Goal: Task Accomplishment & Management: Use online tool/utility

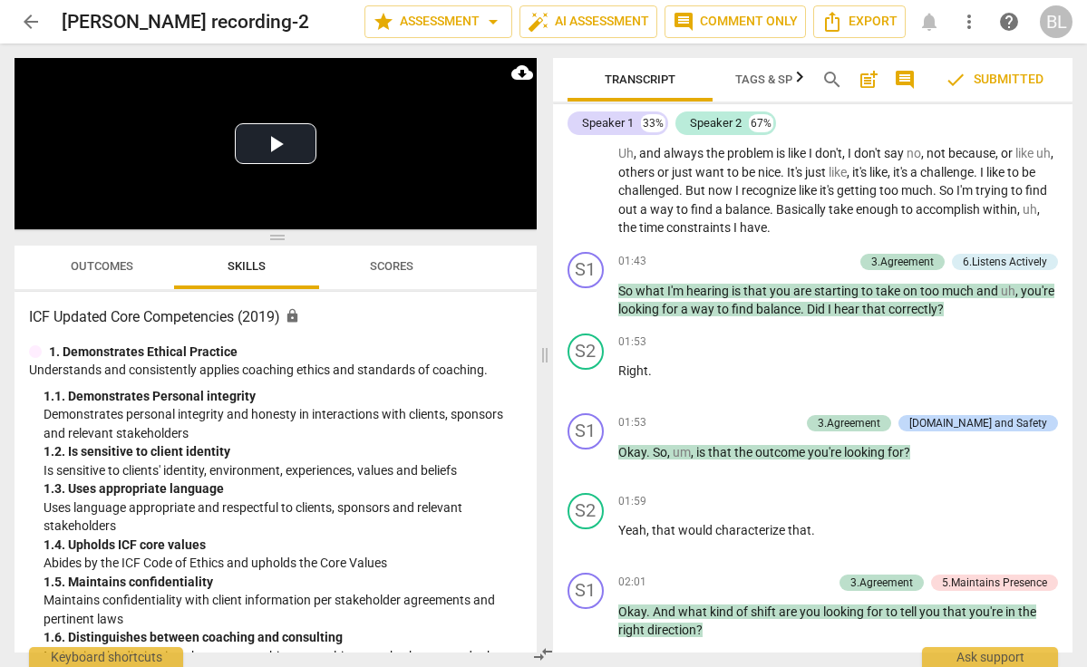
scroll to position [883, 0]
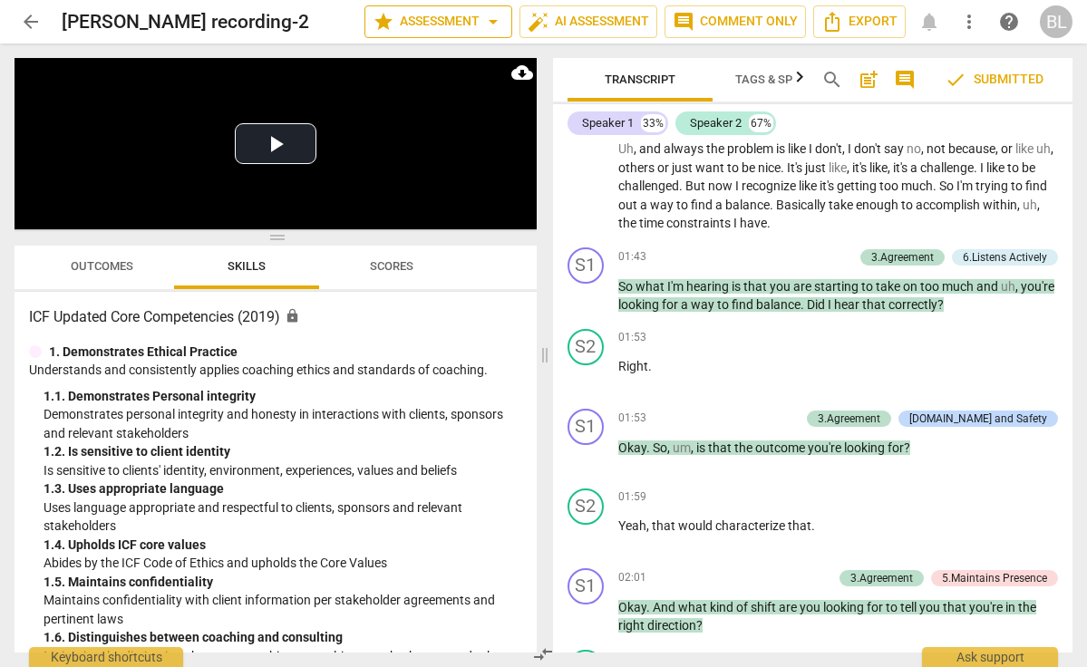
click at [465, 22] on span "star Assessment arrow_drop_down" at bounding box center [438, 22] width 131 height 22
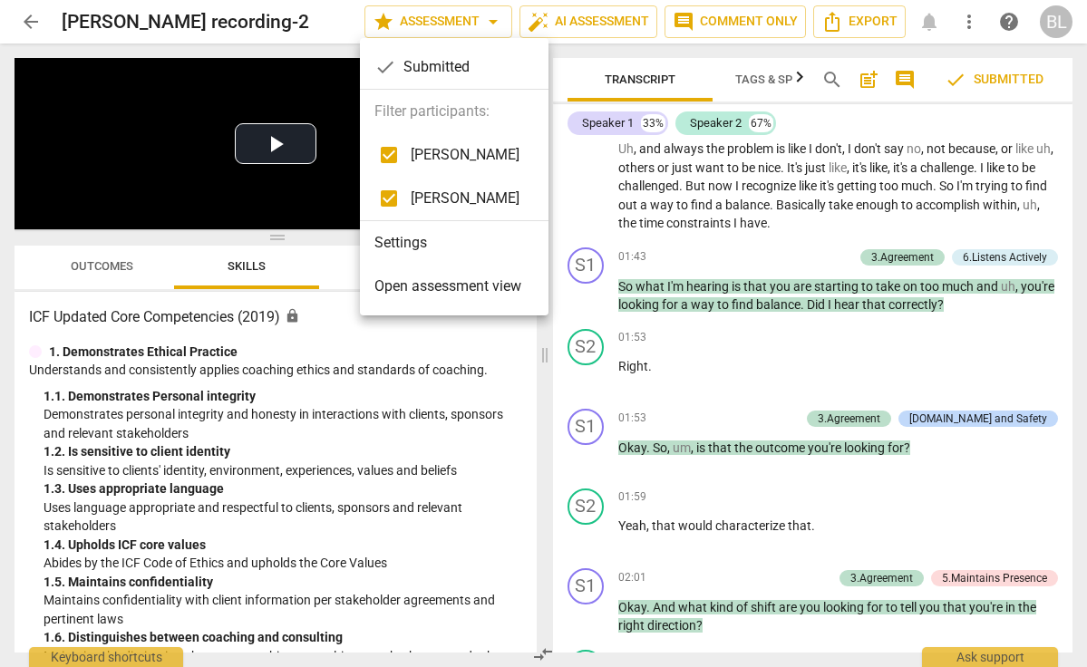
click at [464, 150] on span "[PERSON_NAME]" at bounding box center [465, 155] width 109 height 22
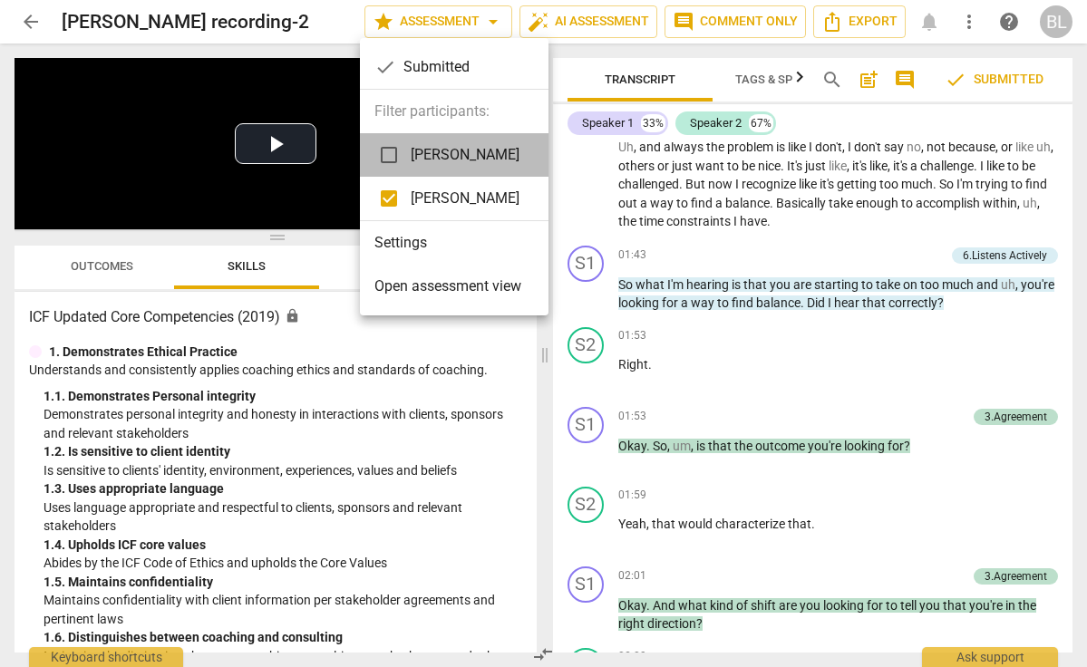
click at [464, 150] on span "[PERSON_NAME]" at bounding box center [465, 155] width 109 height 22
checkbox input "true"
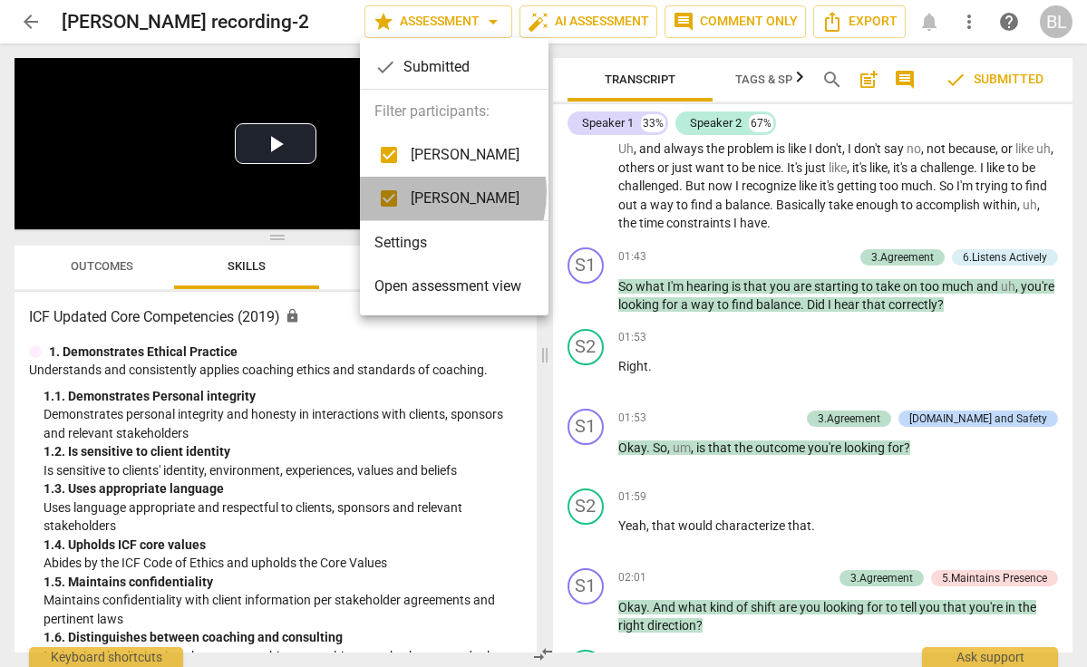
click at [423, 192] on span "[PERSON_NAME]" at bounding box center [465, 199] width 109 height 22
checkbox input "false"
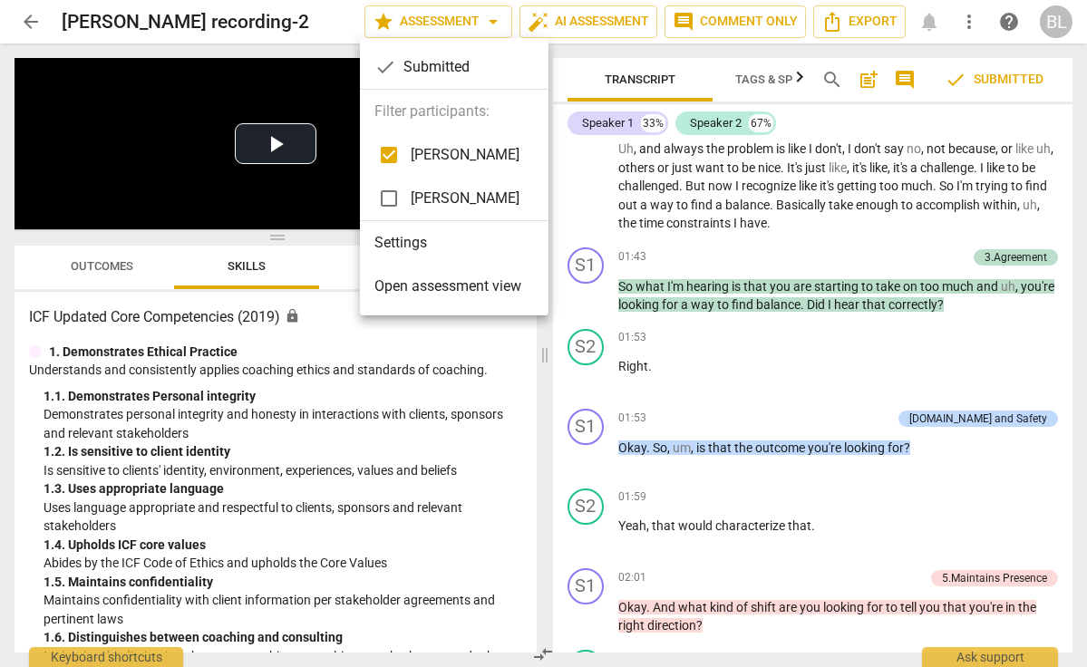
click at [988, 407] on div at bounding box center [543, 333] width 1087 height 667
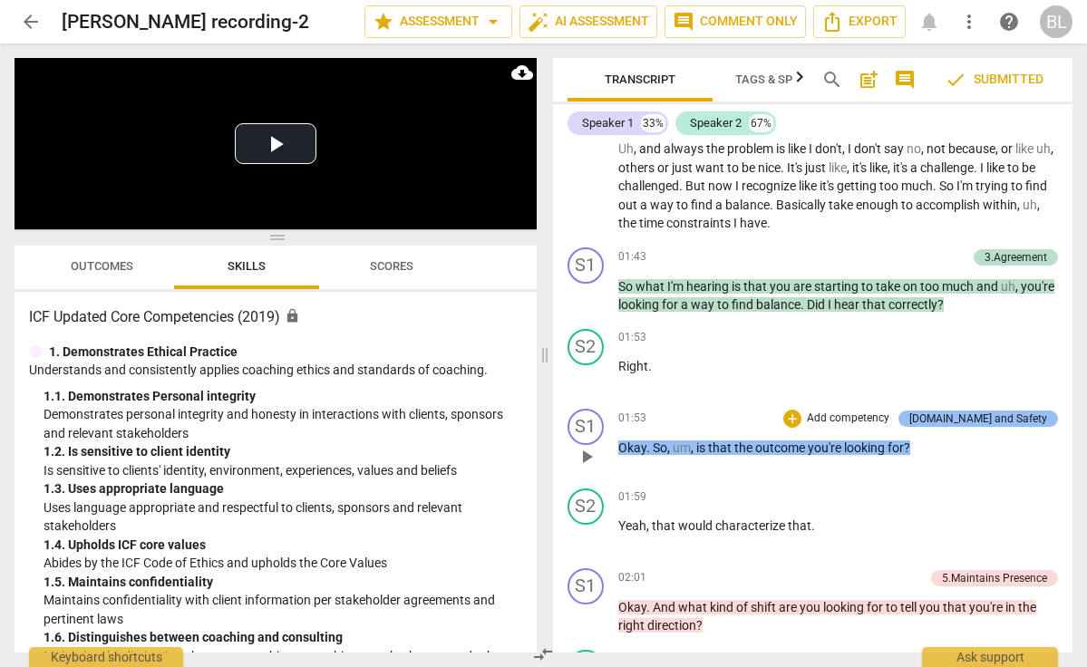
click at [985, 413] on div "[DOMAIN_NAME] and Safety" at bounding box center [979, 419] width 138 height 16
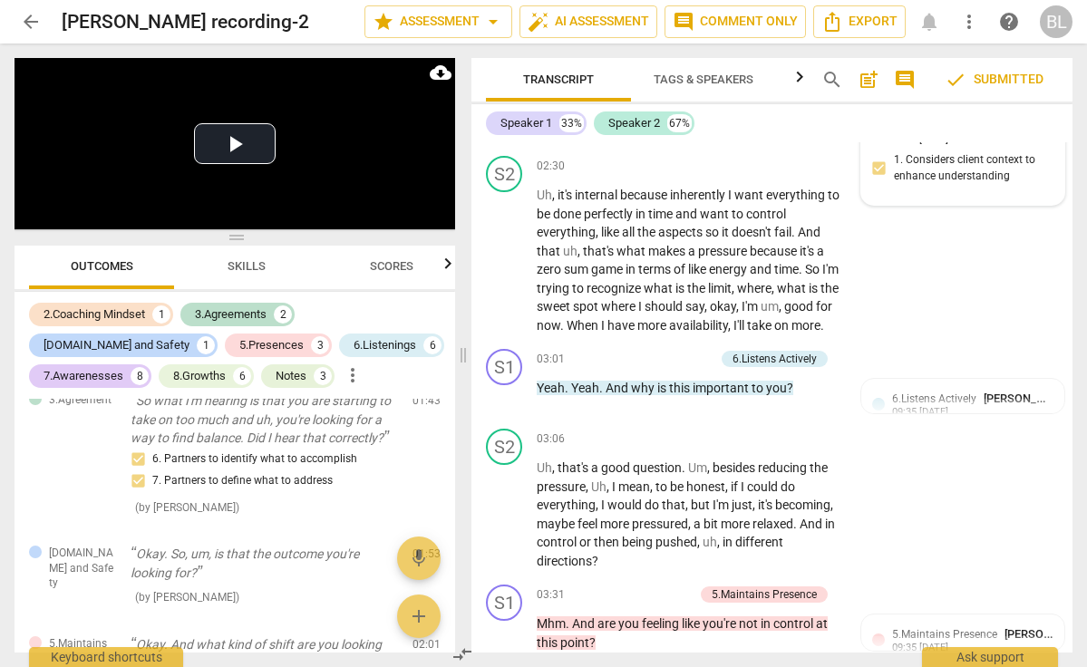
scroll to position [1741, 0]
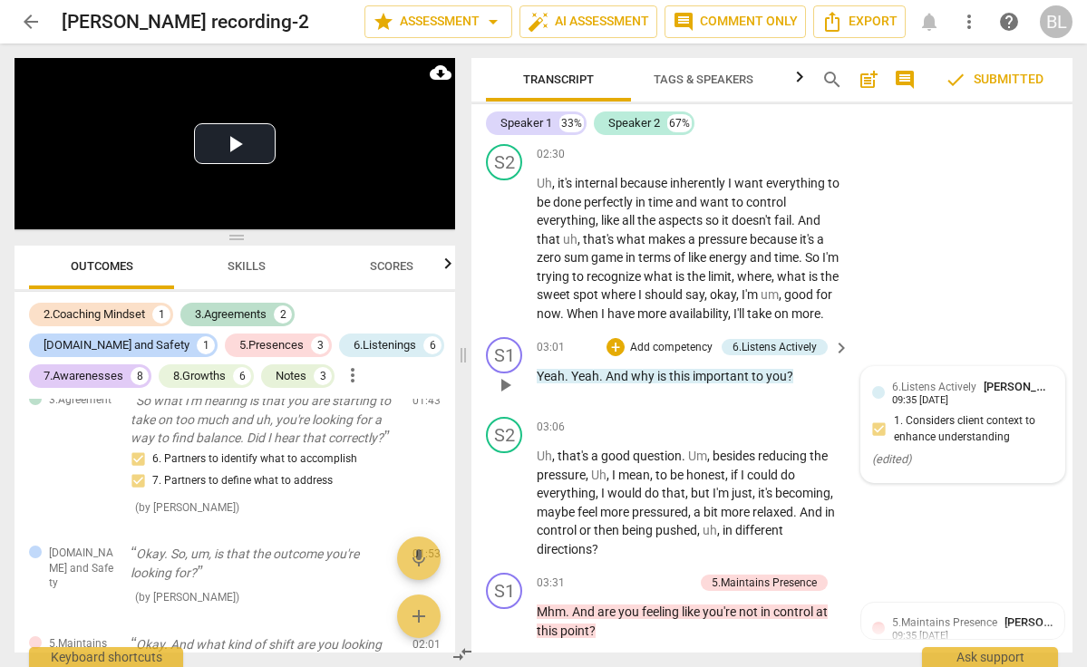
click at [946, 423] on div "6.Listens Actively [GEOGRAPHIC_DATA] [PERSON_NAME] 09:35 [DATE] 1. Considers cl…" at bounding box center [962, 424] width 181 height 93
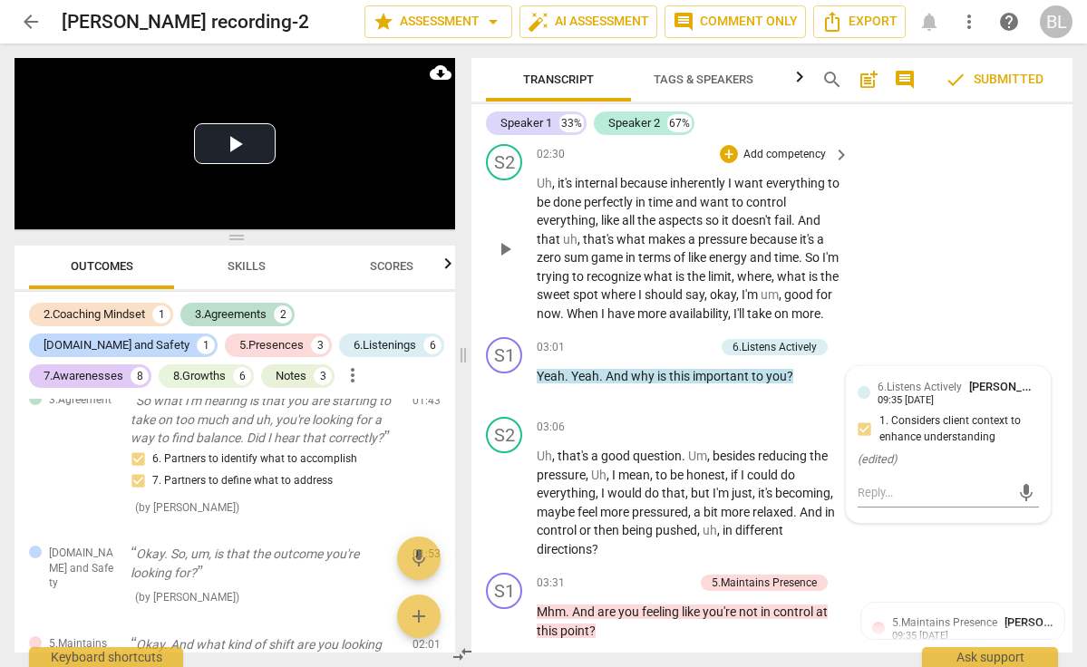
click at [949, 313] on div "S2 play_arrow pause 02:30 + Add competency keyboard_arrow_right Uh , it's inter…" at bounding box center [772, 233] width 601 height 193
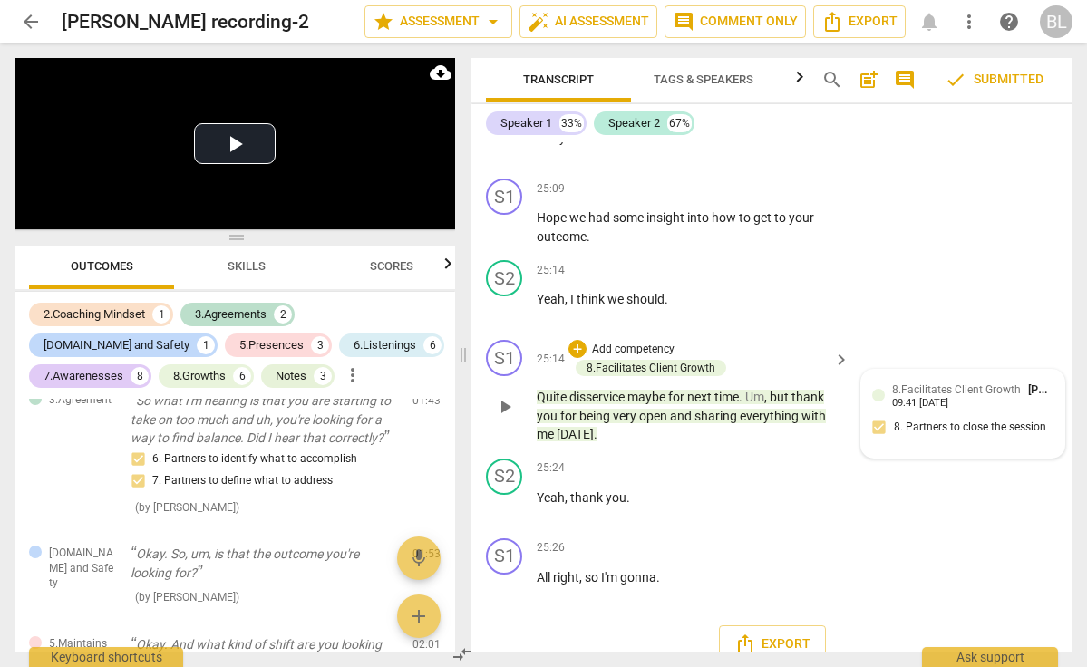
scroll to position [0, 0]
click at [342, 374] on span "more_vert" at bounding box center [353, 376] width 22 height 22
click at [169, 376] on div at bounding box center [543, 333] width 1087 height 667
click at [276, 376] on div "Notes" at bounding box center [291, 376] width 31 height 18
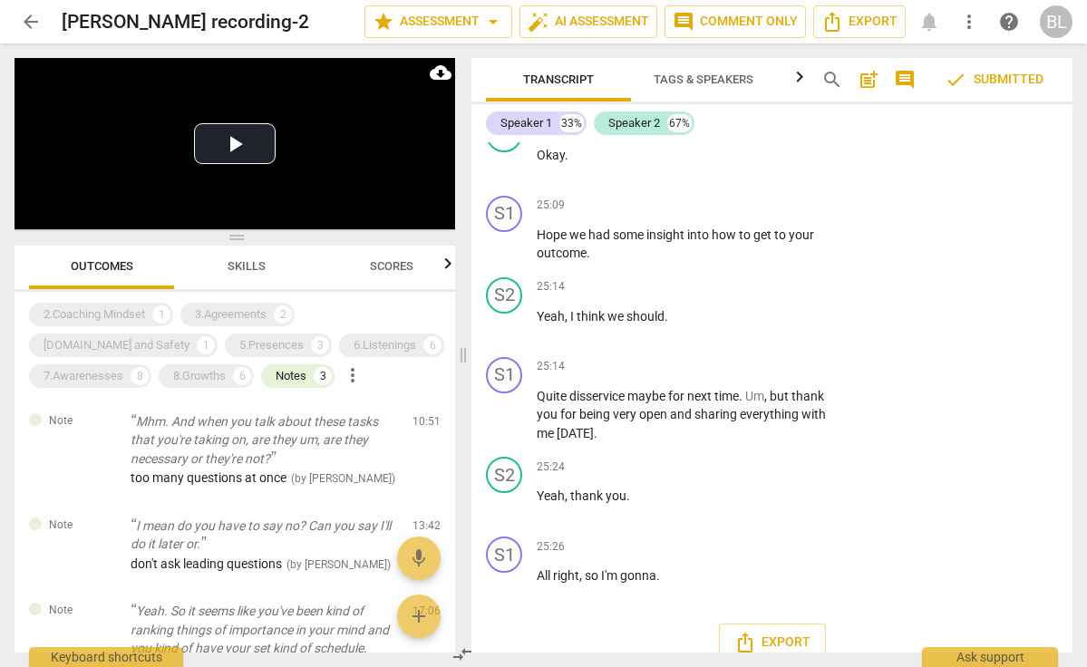
click at [130, 272] on span "Outcomes" at bounding box center [102, 266] width 63 height 14
click at [342, 375] on span "more_vert" at bounding box center [353, 376] width 22 height 22
click at [251, 375] on li "Uncheck all" at bounding box center [265, 376] width 102 height 44
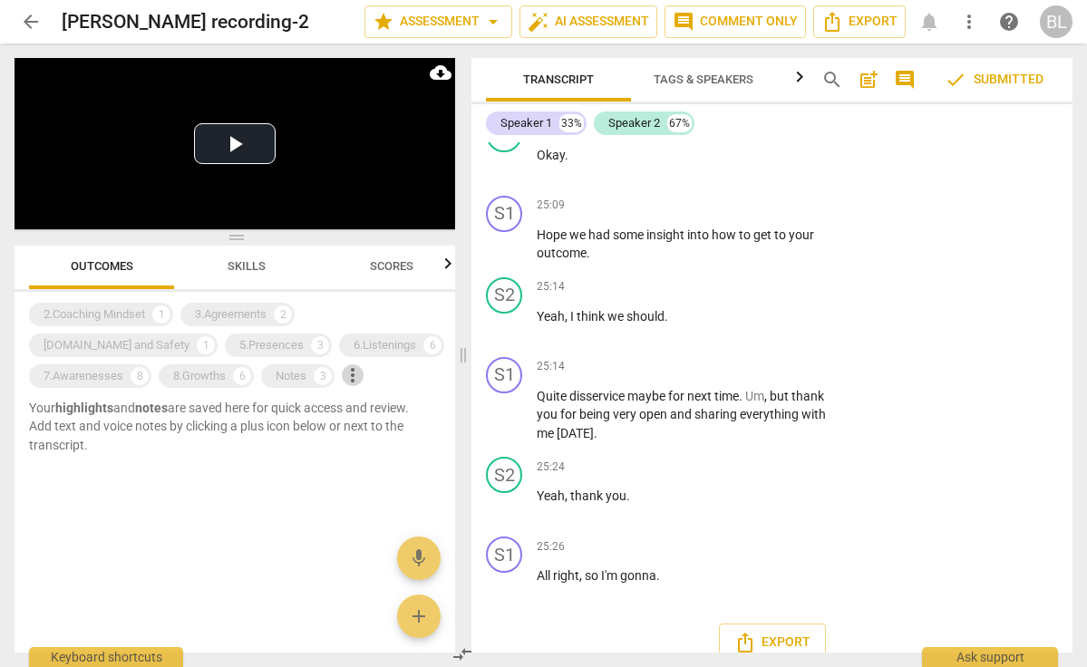
click at [342, 375] on span "more_vert" at bounding box center [353, 376] width 22 height 22
click at [241, 375] on li "Uncheck all" at bounding box center [265, 376] width 102 height 44
click at [190, 336] on div "[DOMAIN_NAME] and Safety" at bounding box center [117, 345] width 146 height 18
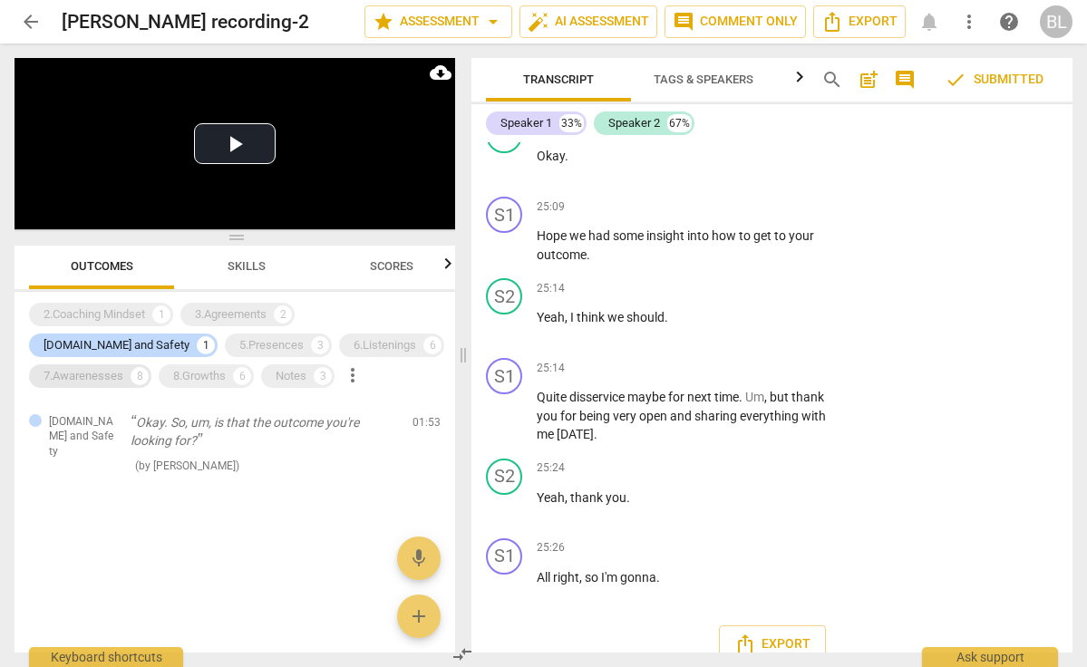
click at [123, 367] on div "7.Awarenesses" at bounding box center [84, 376] width 80 height 18
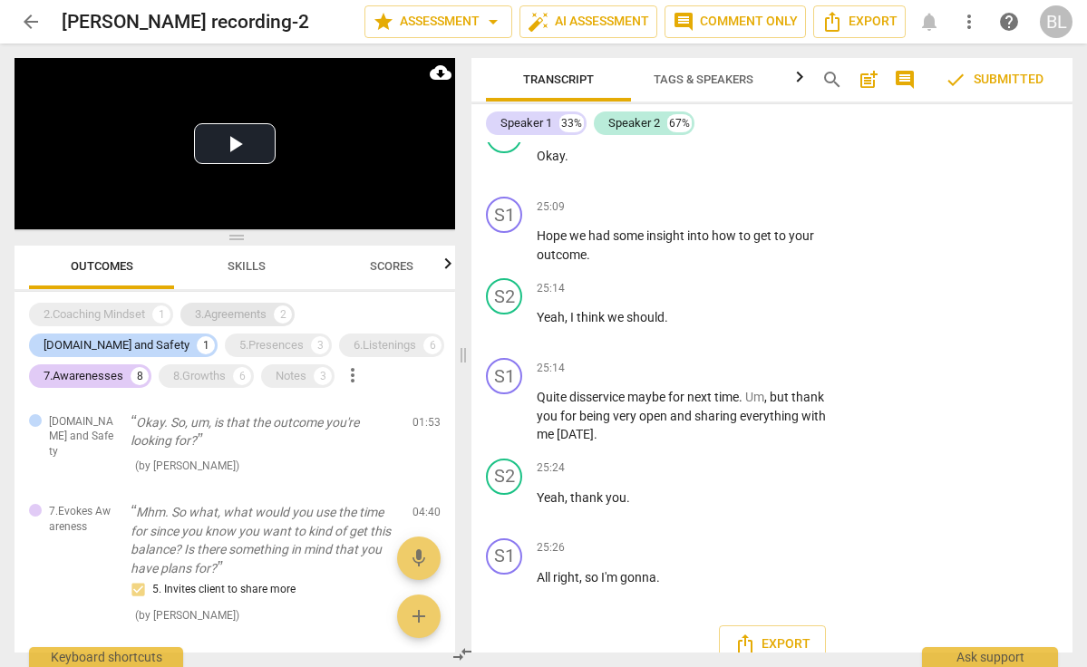
click at [247, 310] on div "3.Agreements" at bounding box center [231, 315] width 72 height 18
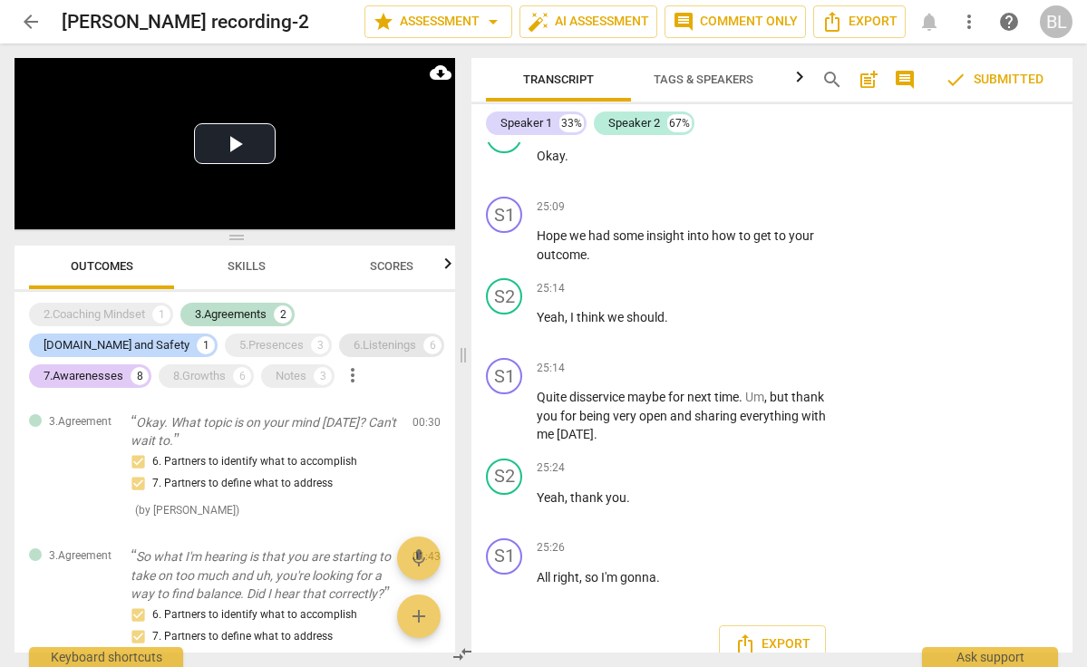
click at [354, 340] on div "6.Listenings" at bounding box center [385, 345] width 63 height 18
click at [125, 316] on div "2.Coaching Mindset" at bounding box center [95, 315] width 102 height 18
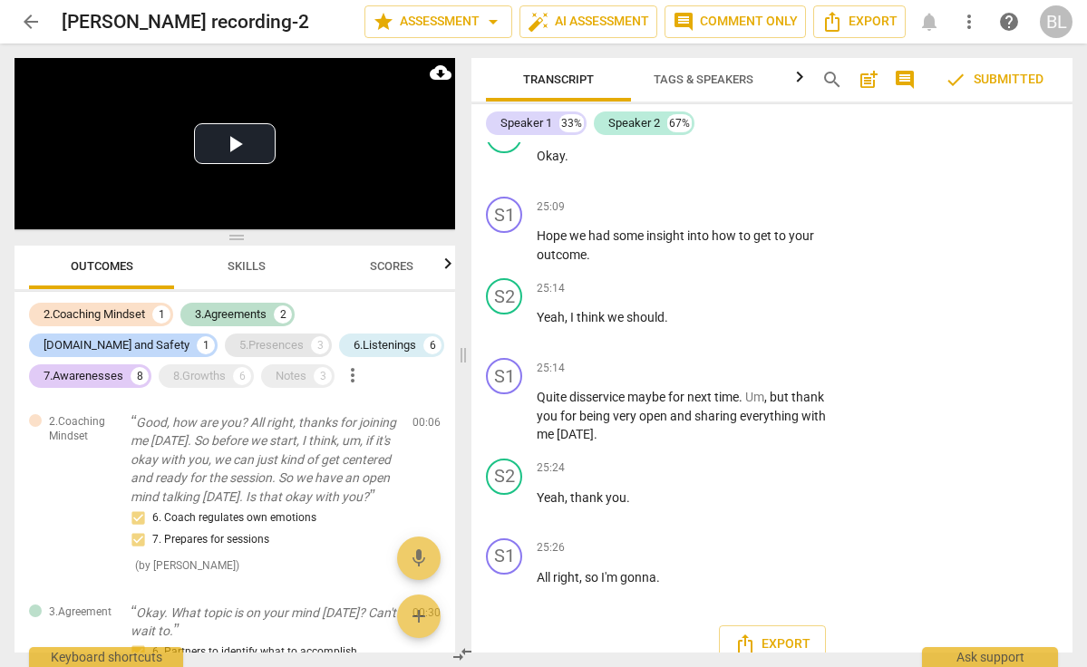
click at [239, 342] on div "5.Presences" at bounding box center [271, 345] width 64 height 18
click at [173, 372] on div "8.Growths" at bounding box center [199, 376] width 53 height 18
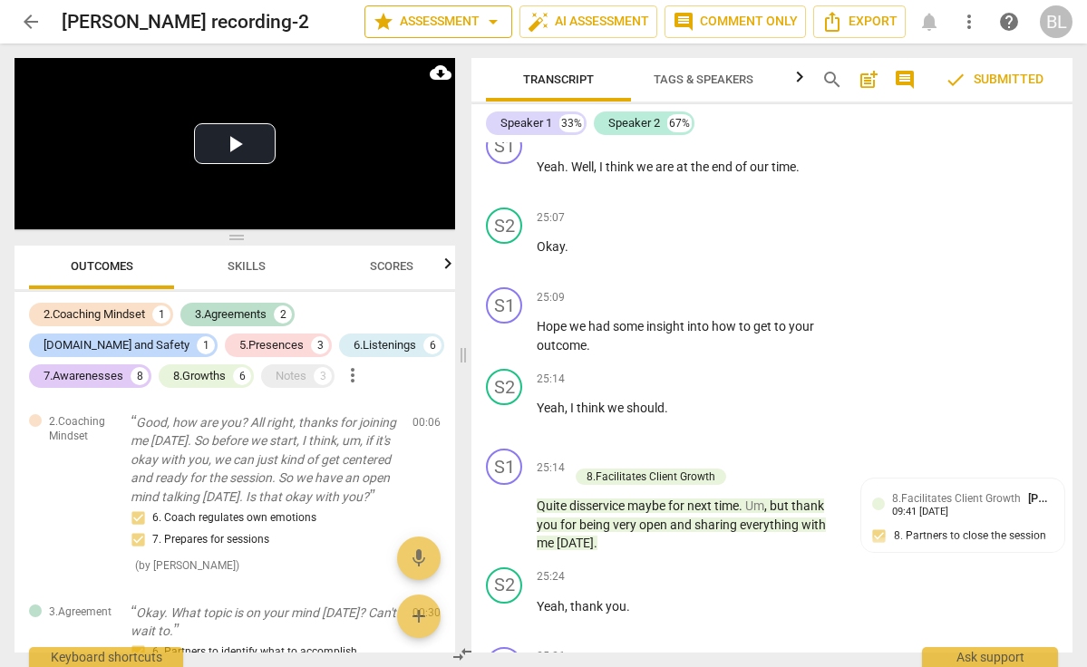
click at [493, 24] on span "arrow_drop_down" at bounding box center [493, 22] width 22 height 22
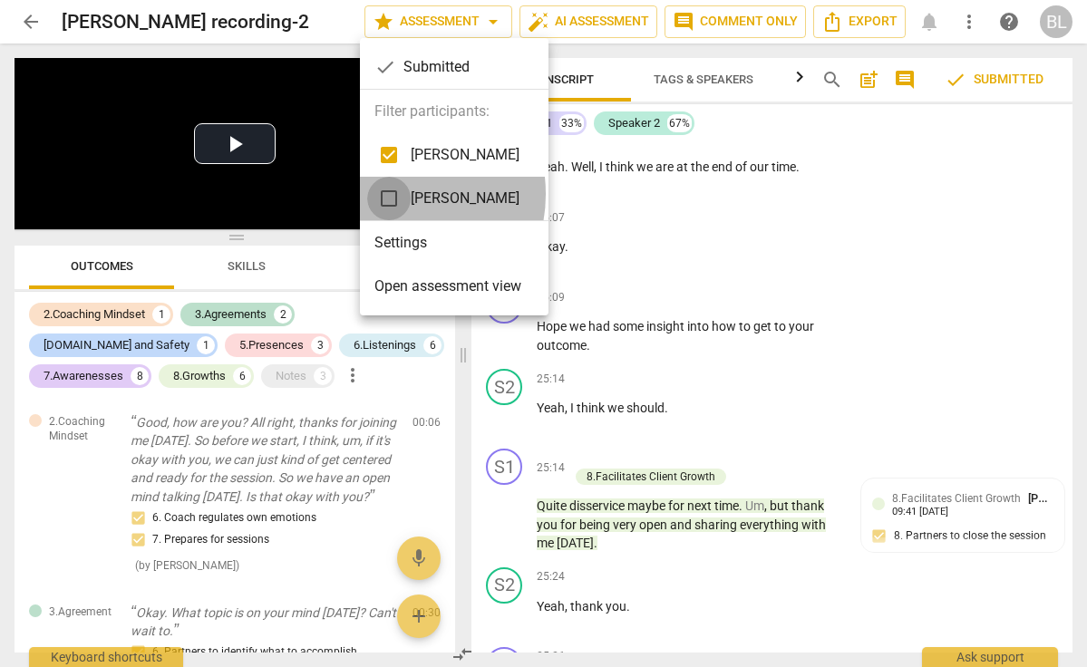
click at [392, 194] on input "checkbox" at bounding box center [389, 199] width 44 height 44
checkbox input "true"
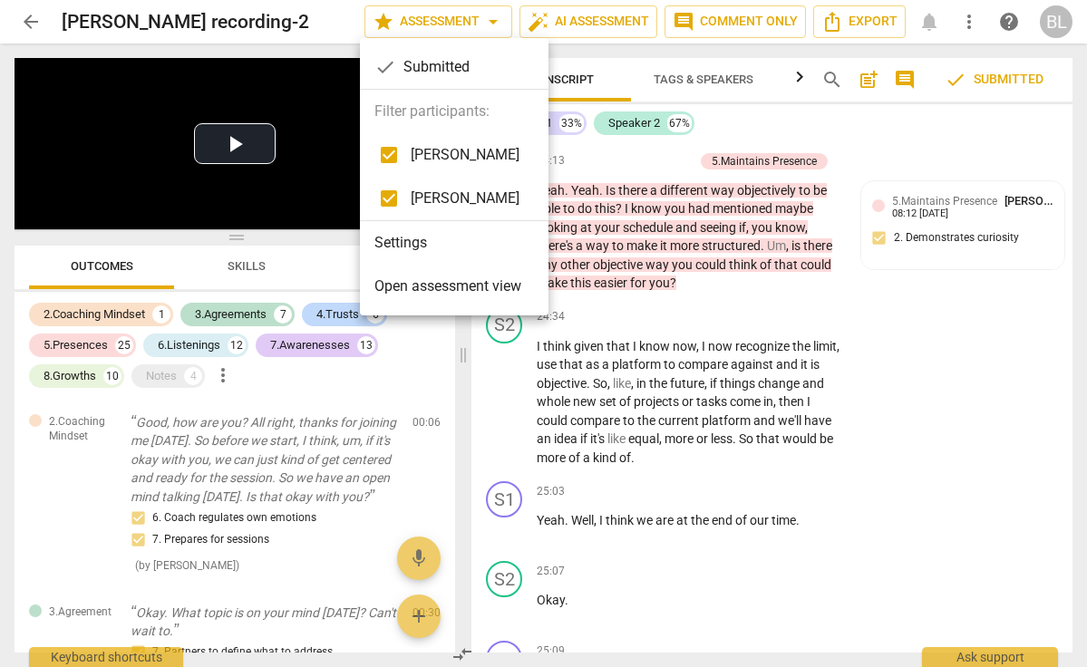
click at [890, 333] on div at bounding box center [543, 333] width 1087 height 667
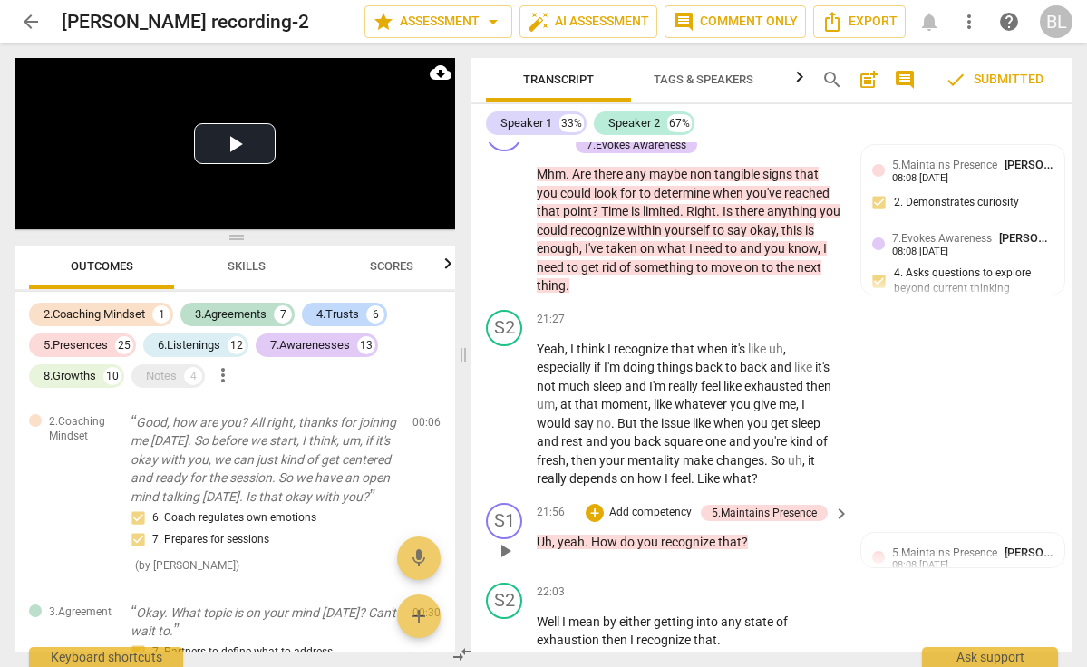
scroll to position [11199, 0]
